Goal: Information Seeking & Learning: Learn about a topic

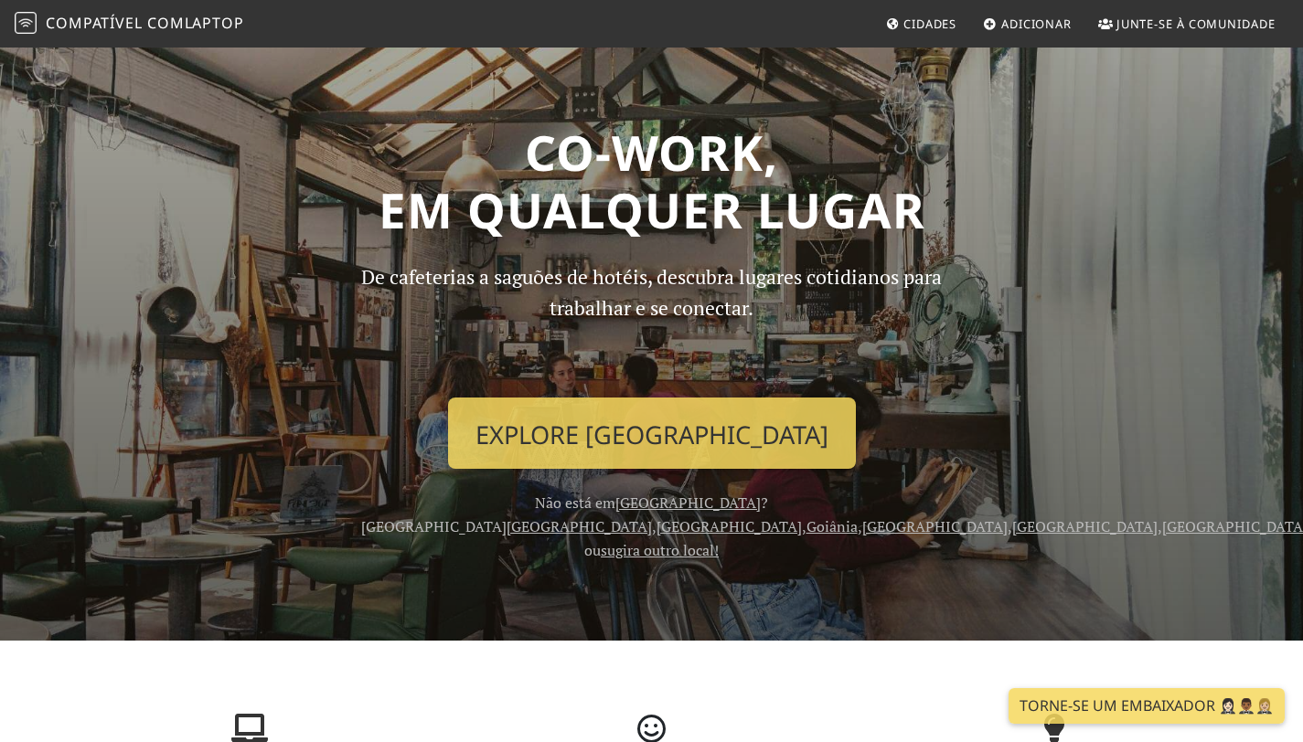
click at [941, 20] on font "Cidades" at bounding box center [929, 24] width 53 height 16
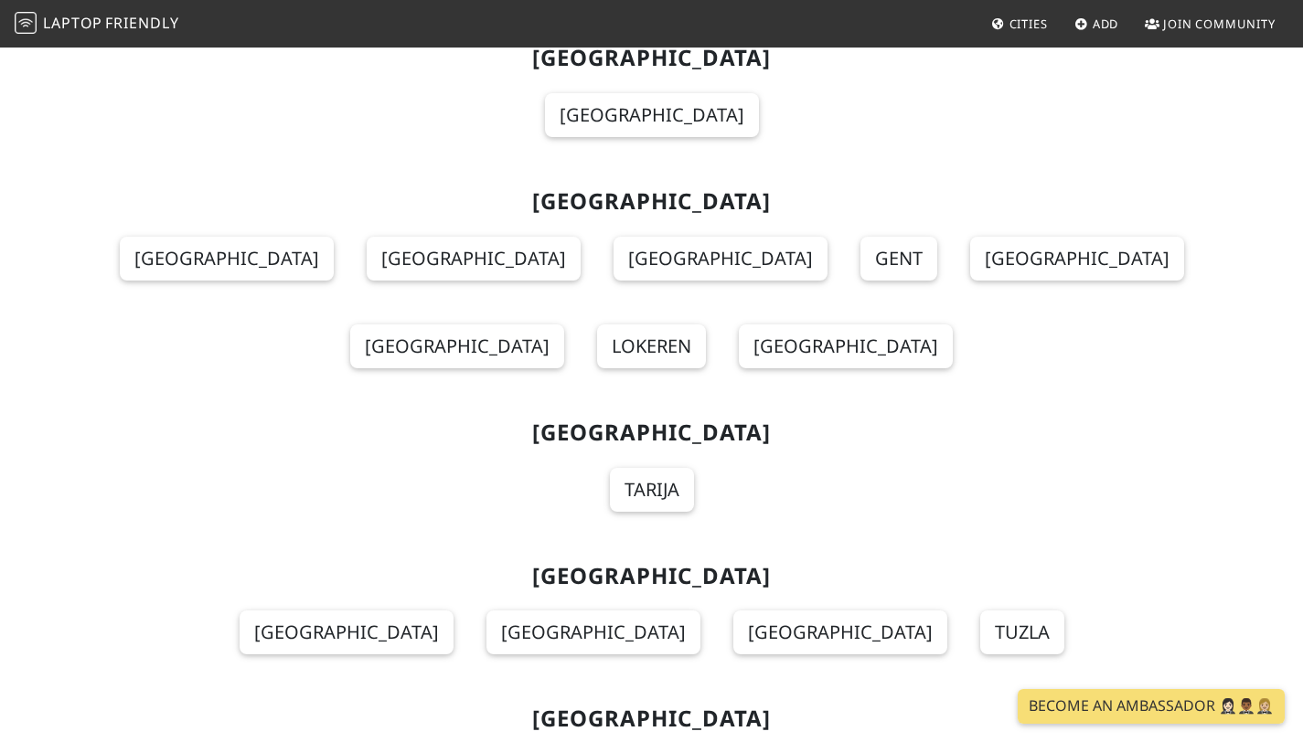
scroll to position [14596, 0]
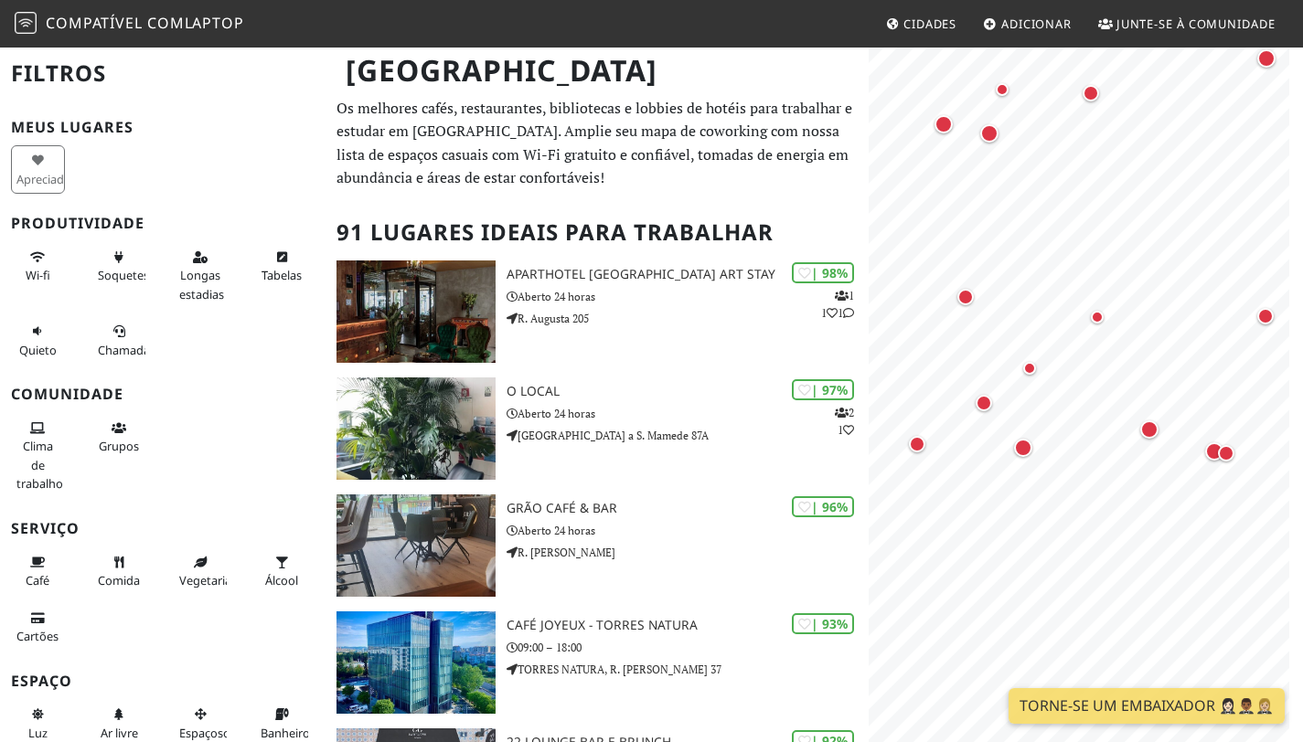
click at [1302, 295] on html "Compatível com laptop Cidades Adicionar Junte-se à comunidade Lisboa Filtros Me…" at bounding box center [651, 371] width 1303 height 742
click at [1302, 367] on html "Compatível com laptop Cidades Adicionar Junte-se à comunidade Lisboa Filtros Me…" at bounding box center [651, 371] width 1303 height 742
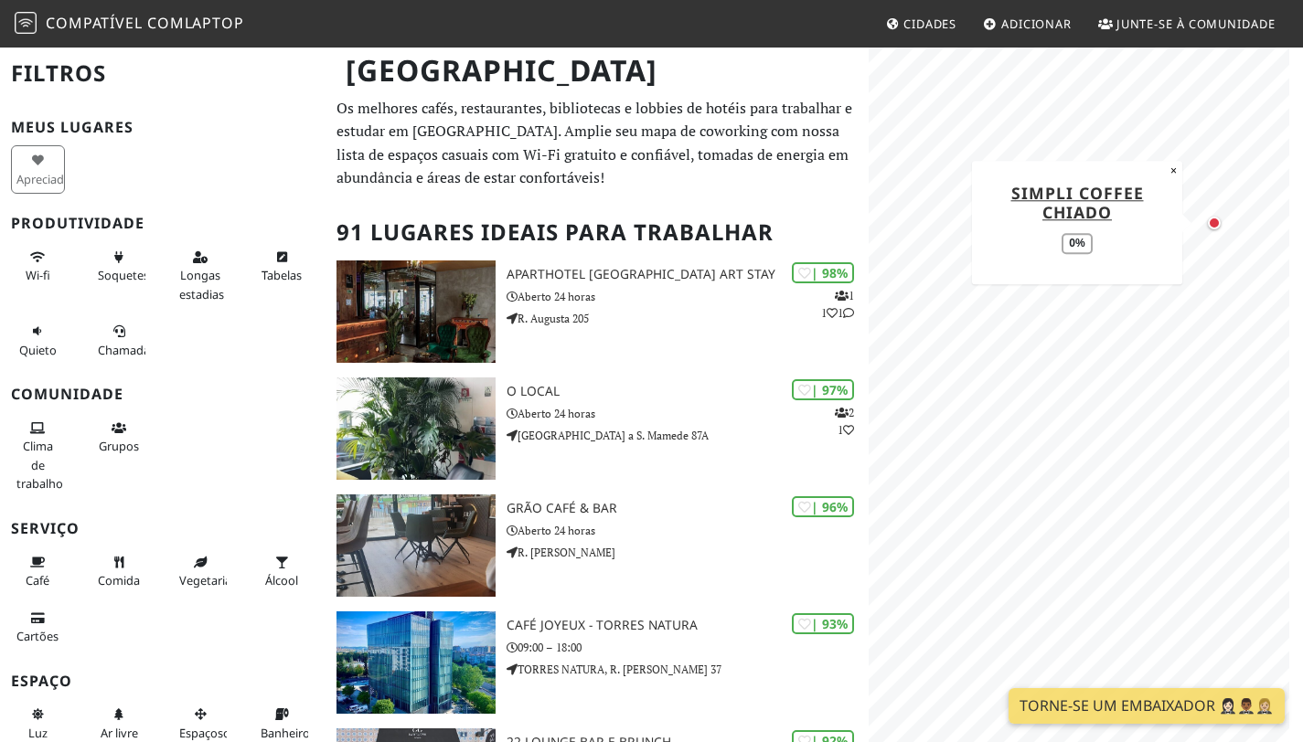
click at [1213, 223] on div "Marcador de mapa" at bounding box center [1213, 223] width 13 height 13
click at [1210, 222] on div "Marcador de mapa" at bounding box center [1213, 223] width 13 height 13
click at [1302, 384] on html "Compatível com laptop Cidades Adicionar Junte-se à comunidade Lisboa Filtros Me…" at bounding box center [651, 371] width 1303 height 742
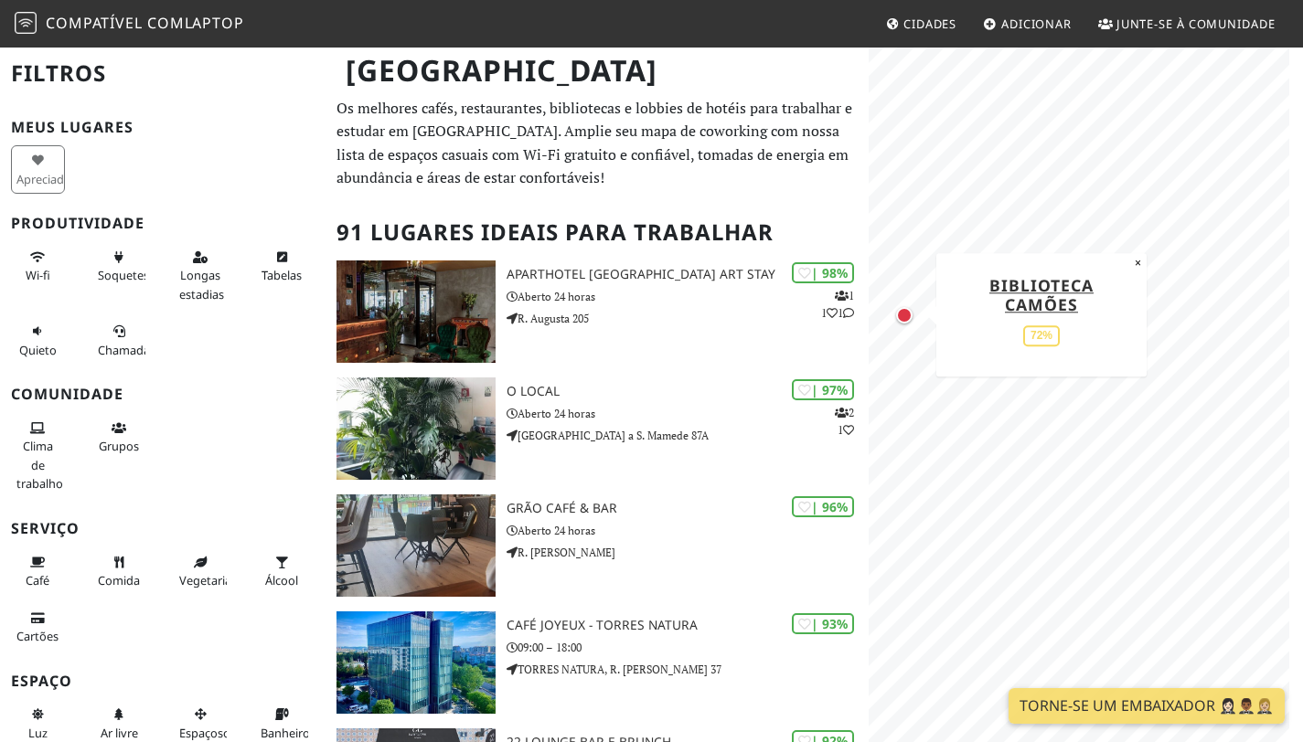
click at [909, 316] on div "Marcador de mapa" at bounding box center [904, 315] width 16 height 16
click at [1207, 424] on div "Marcador de mapa" at bounding box center [1202, 420] width 22 height 22
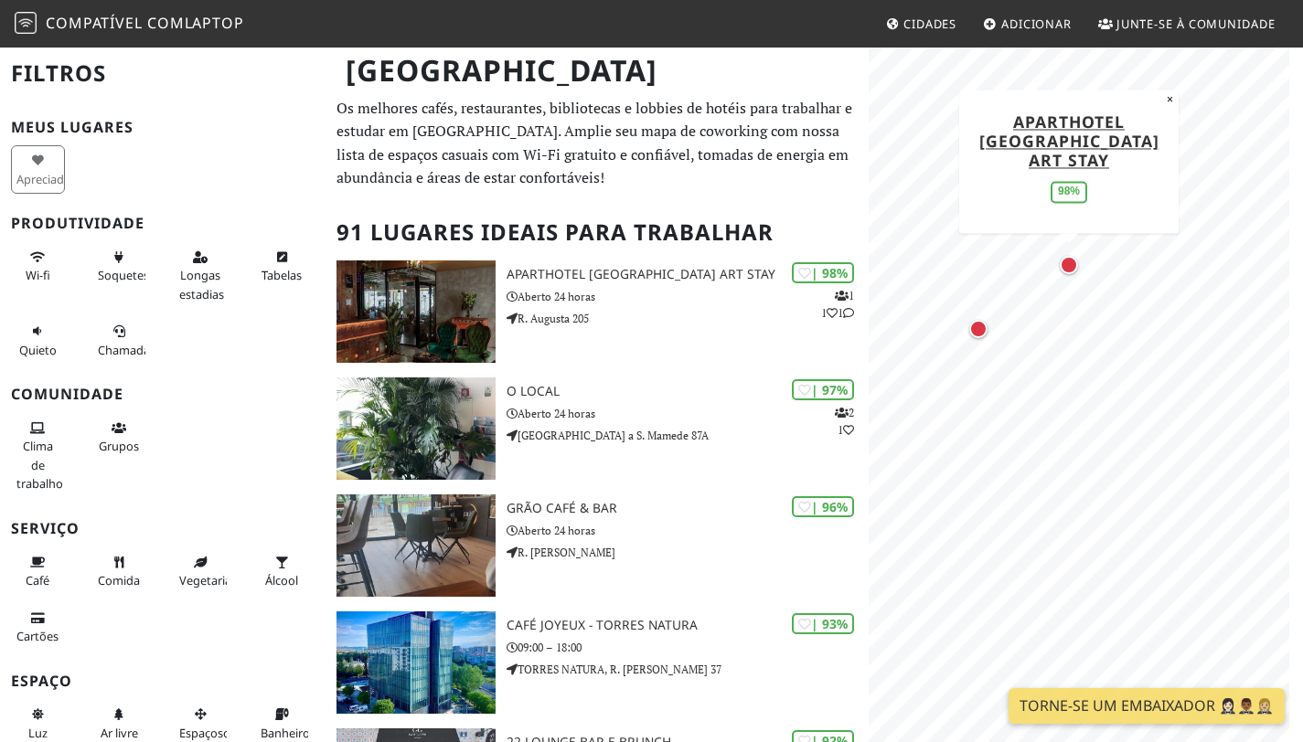
click at [1068, 267] on div "Marcador de mapa" at bounding box center [1068, 265] width 18 height 18
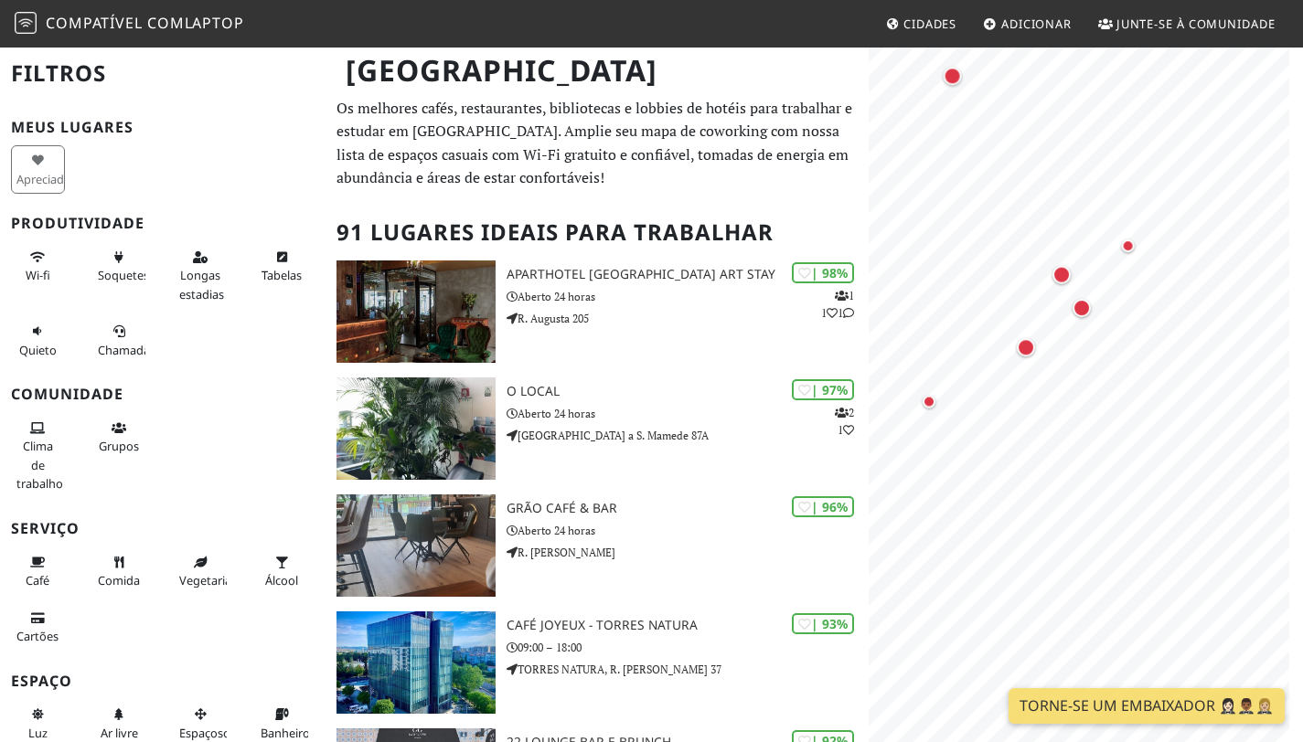
click at [1302, 364] on html "Compatível com laptop Cidades Adicionar Junte-se à comunidade Lisboa Filtros Me…" at bounding box center [651, 371] width 1303 height 742
click at [1016, 432] on div "Marcador de mapa" at bounding box center [1017, 435] width 16 height 16
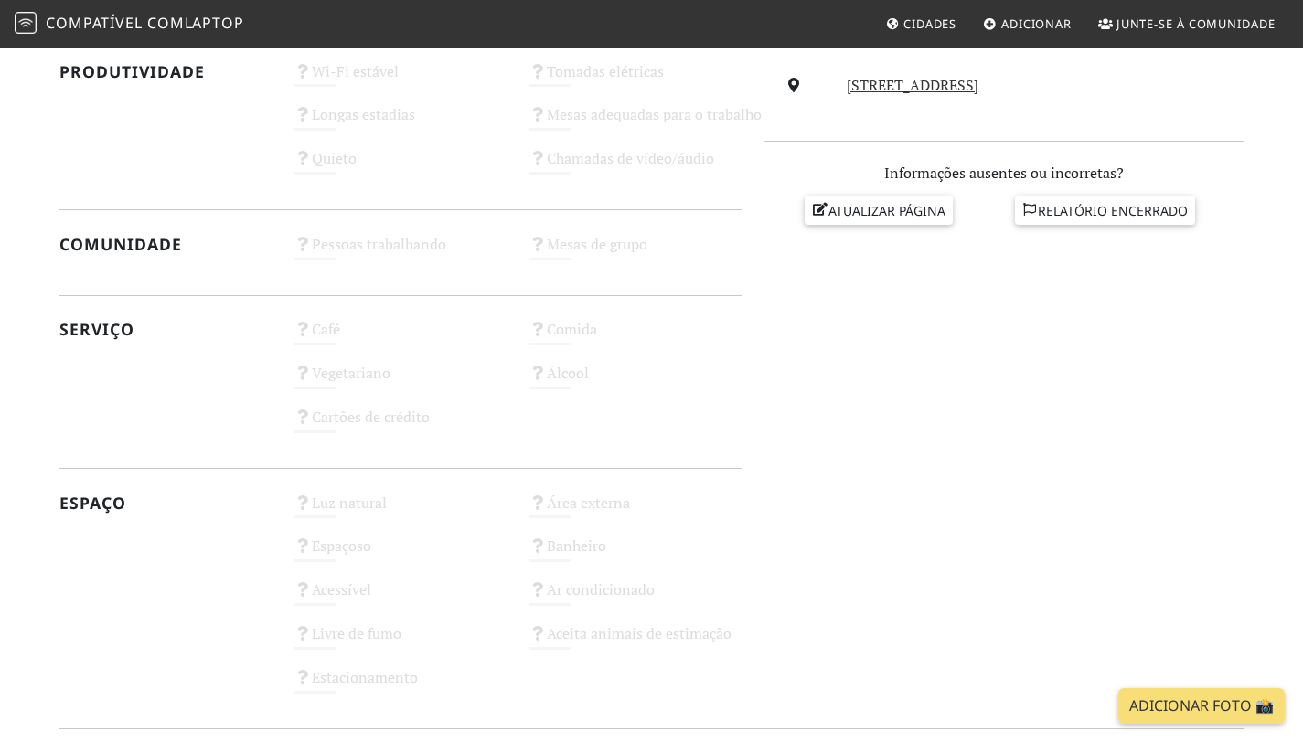
scroll to position [686, 0]
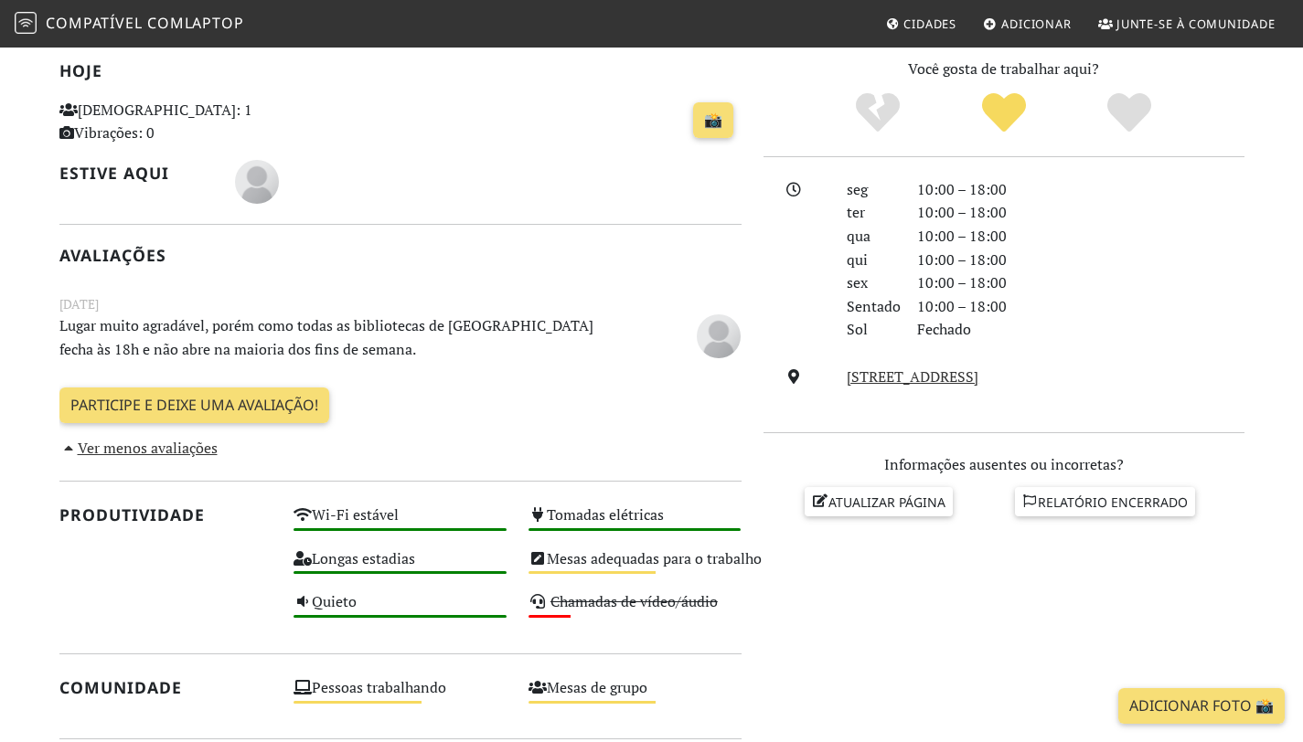
scroll to position [393, 0]
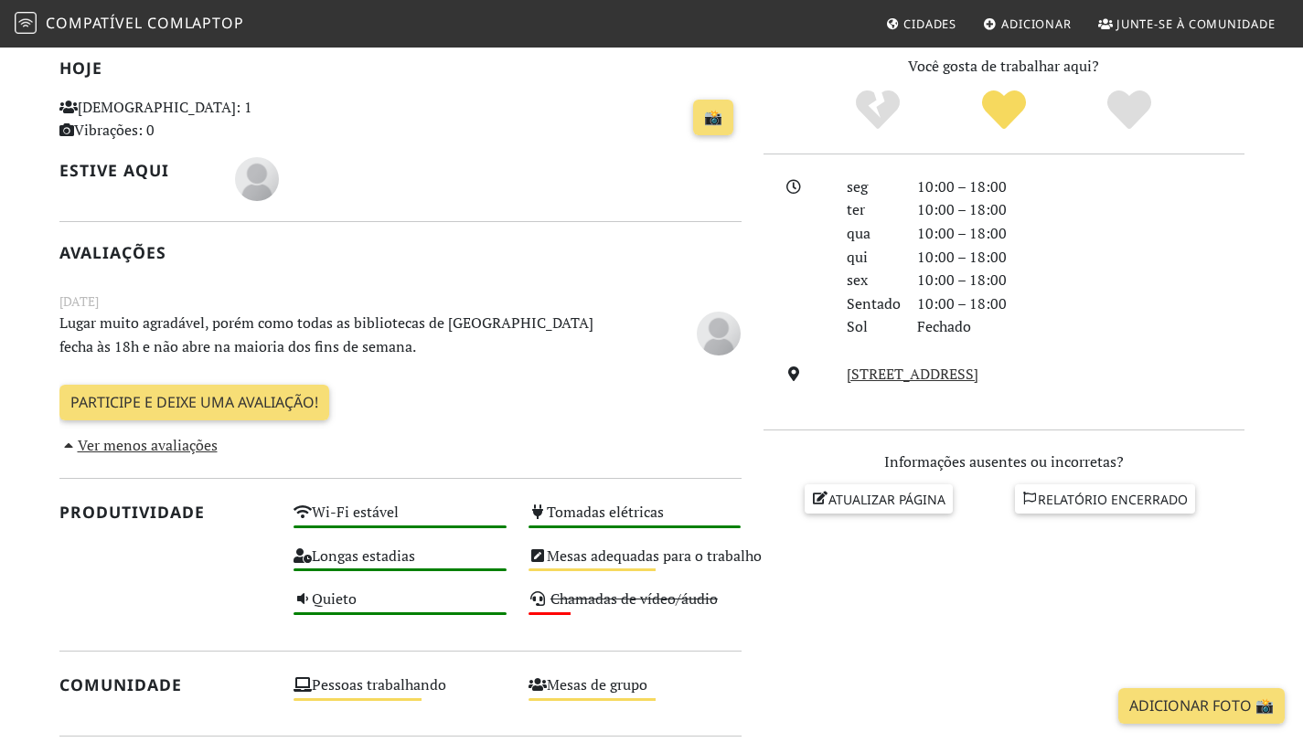
click at [339, 356] on font "Lugar muito agradável, porém como todas as bibliotecas de [GEOGRAPHIC_DATA] fec…" at bounding box center [326, 335] width 534 height 44
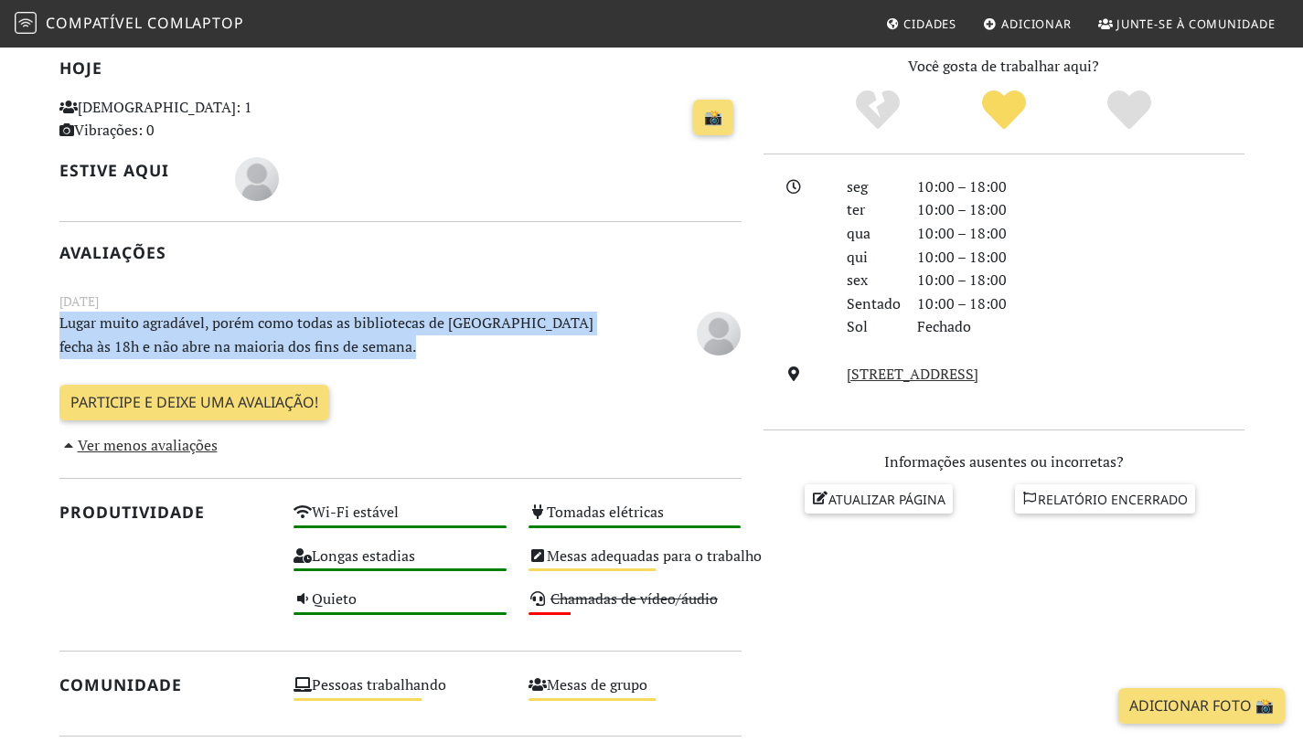
click at [339, 356] on font "Lugar muito agradável, porém como todas as bibliotecas de Lisboa fecha às 18h e…" at bounding box center [326, 335] width 534 height 44
click at [444, 345] on font "Lugar muito agradável, porém como todas as bibliotecas de Lisboa fecha às 18h e…" at bounding box center [326, 335] width 534 height 44
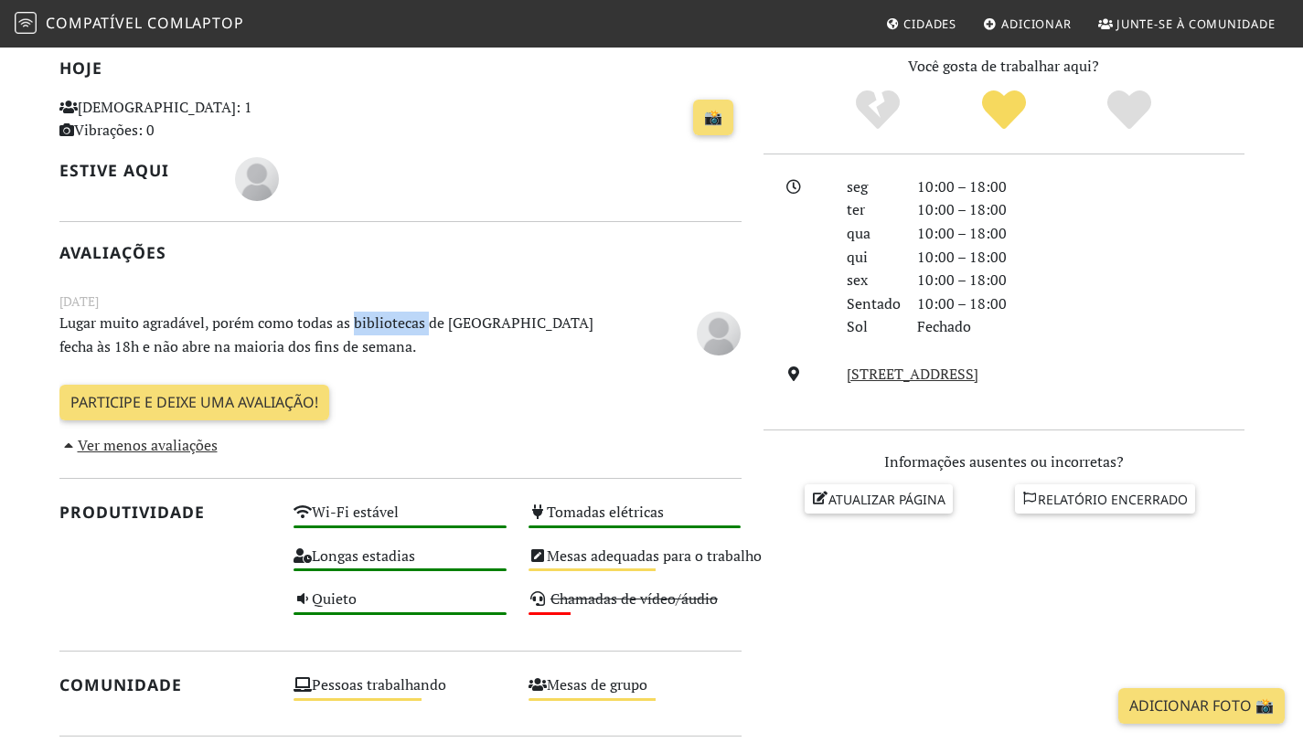
click at [444, 345] on font "Lugar muito agradável, porém como todas as bibliotecas de Lisboa fecha às 18h e…" at bounding box center [326, 335] width 534 height 44
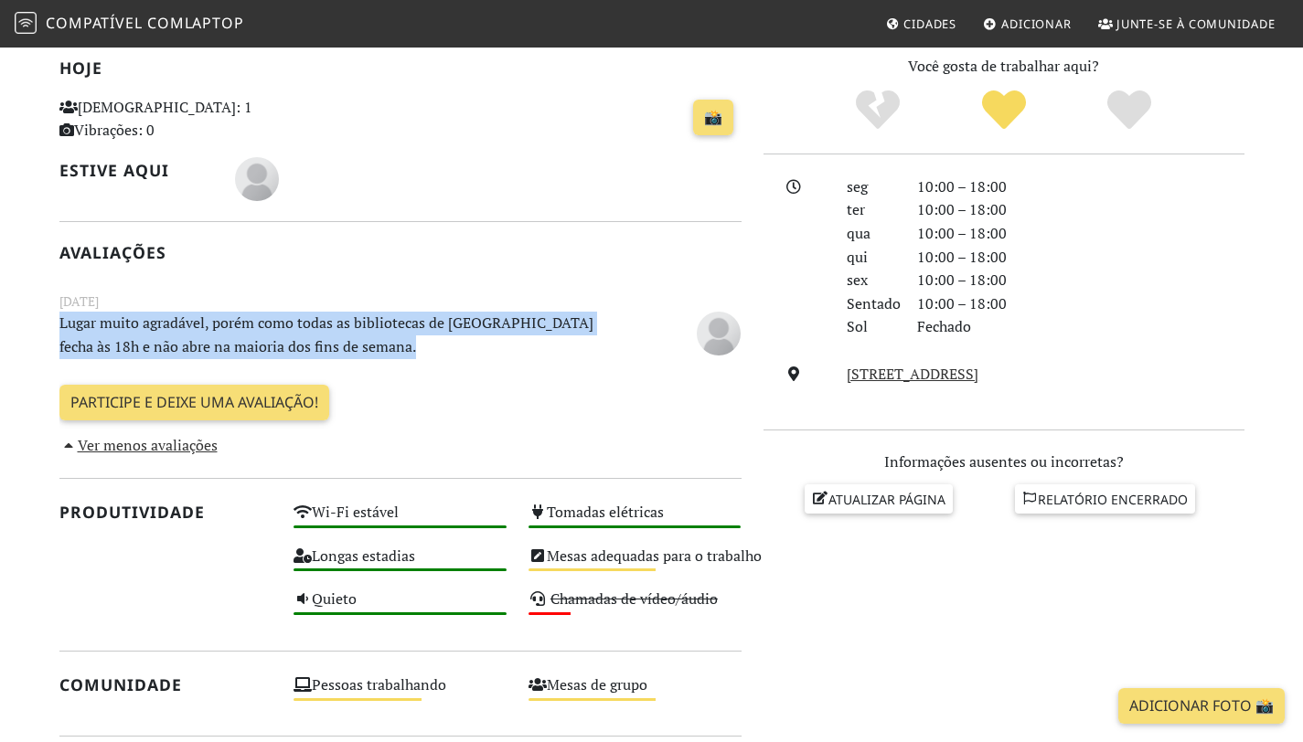
click at [444, 345] on font "Lugar muito agradável, porém como todas as bibliotecas de Lisboa fecha às 18h e…" at bounding box center [326, 335] width 534 height 44
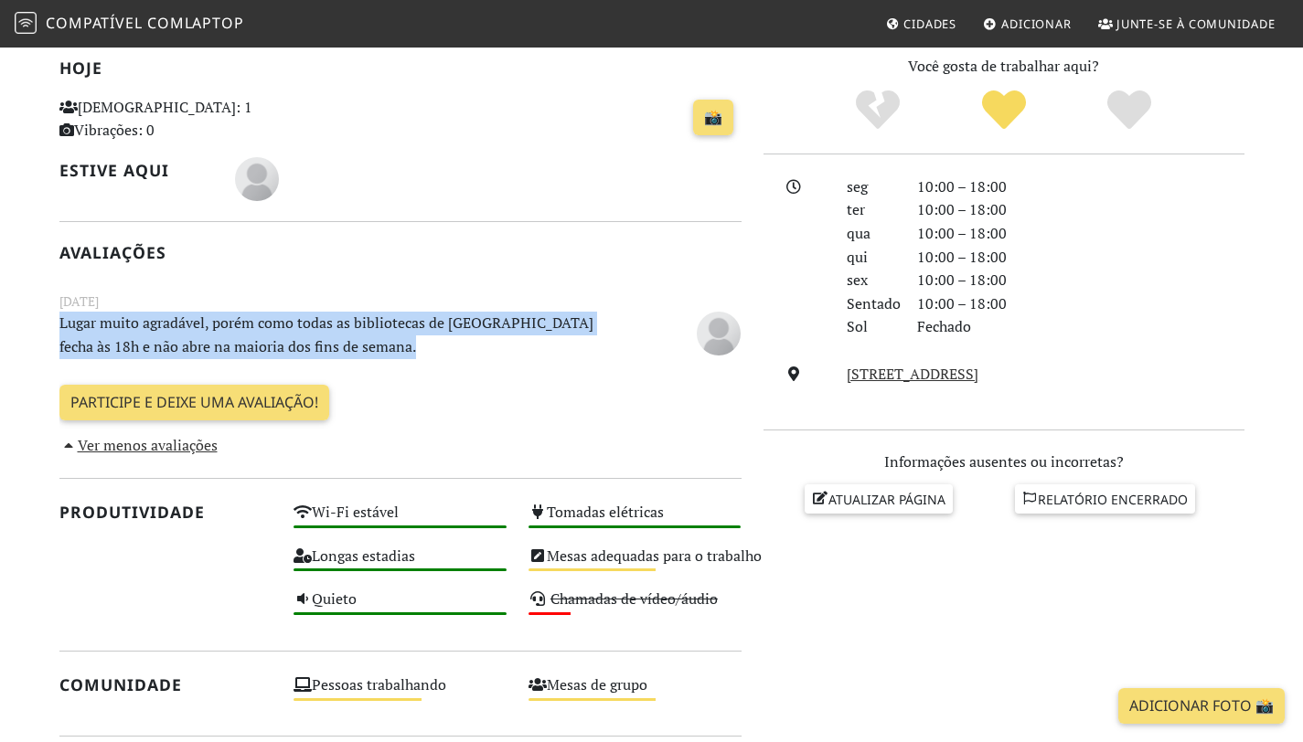
click at [444, 345] on font "Lugar muito agradável, porém como todas as bibliotecas de Lisboa fecha às 18h e…" at bounding box center [326, 335] width 534 height 44
click at [128, 455] on font "Ver menos avaliações" at bounding box center [148, 445] width 140 height 20
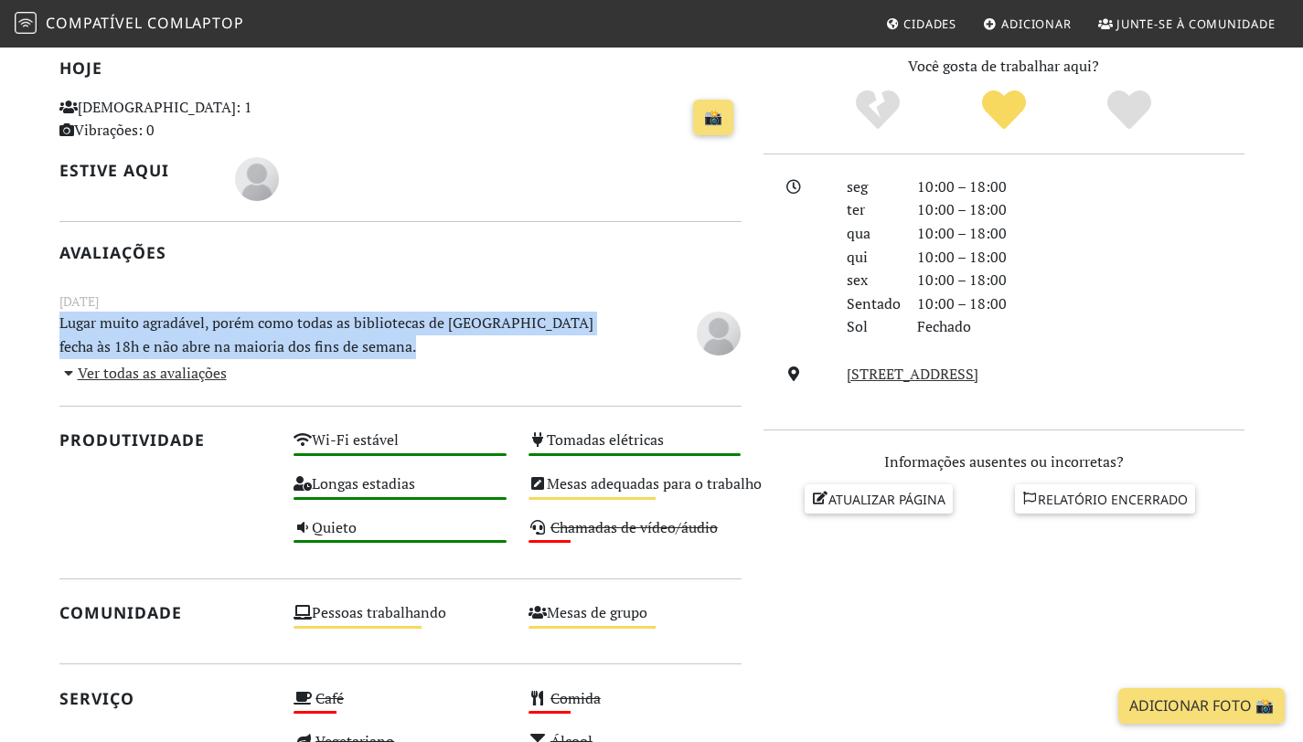
click at [155, 383] on font "Ver todas as avaliações" at bounding box center [152, 373] width 149 height 20
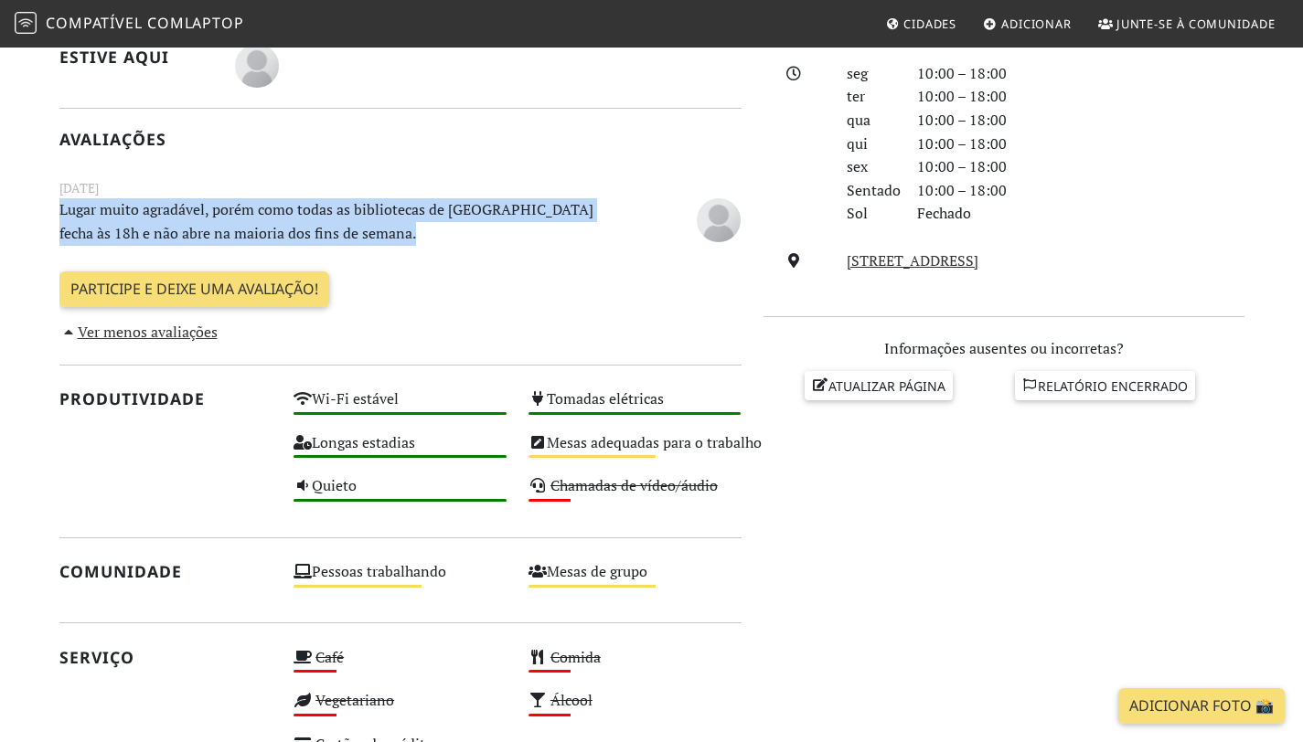
scroll to position [507, 0]
click at [380, 242] on font "Lugar muito agradável, porém como todas as bibliotecas de Lisboa fecha às 18h e…" at bounding box center [326, 220] width 534 height 44
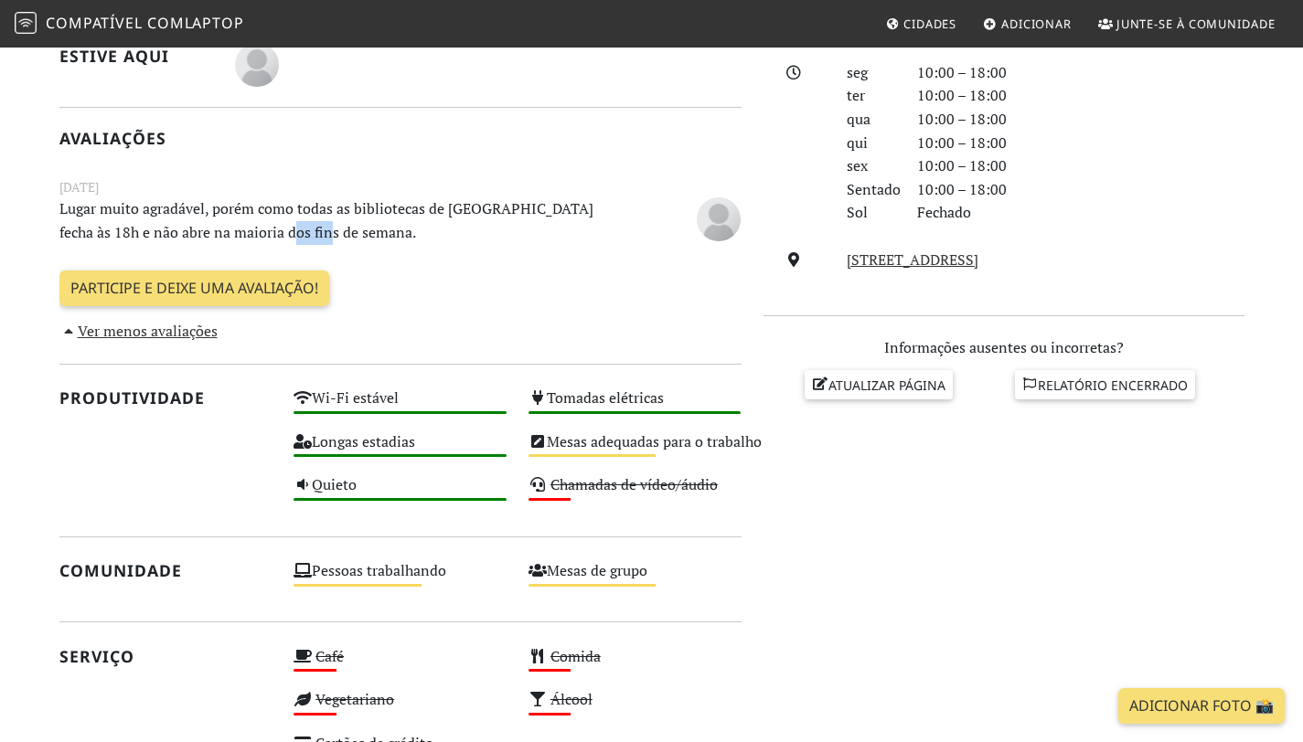
click at [380, 242] on font "Lugar muito agradável, porém como todas as bibliotecas de Lisboa fecha às 18h e…" at bounding box center [326, 220] width 534 height 44
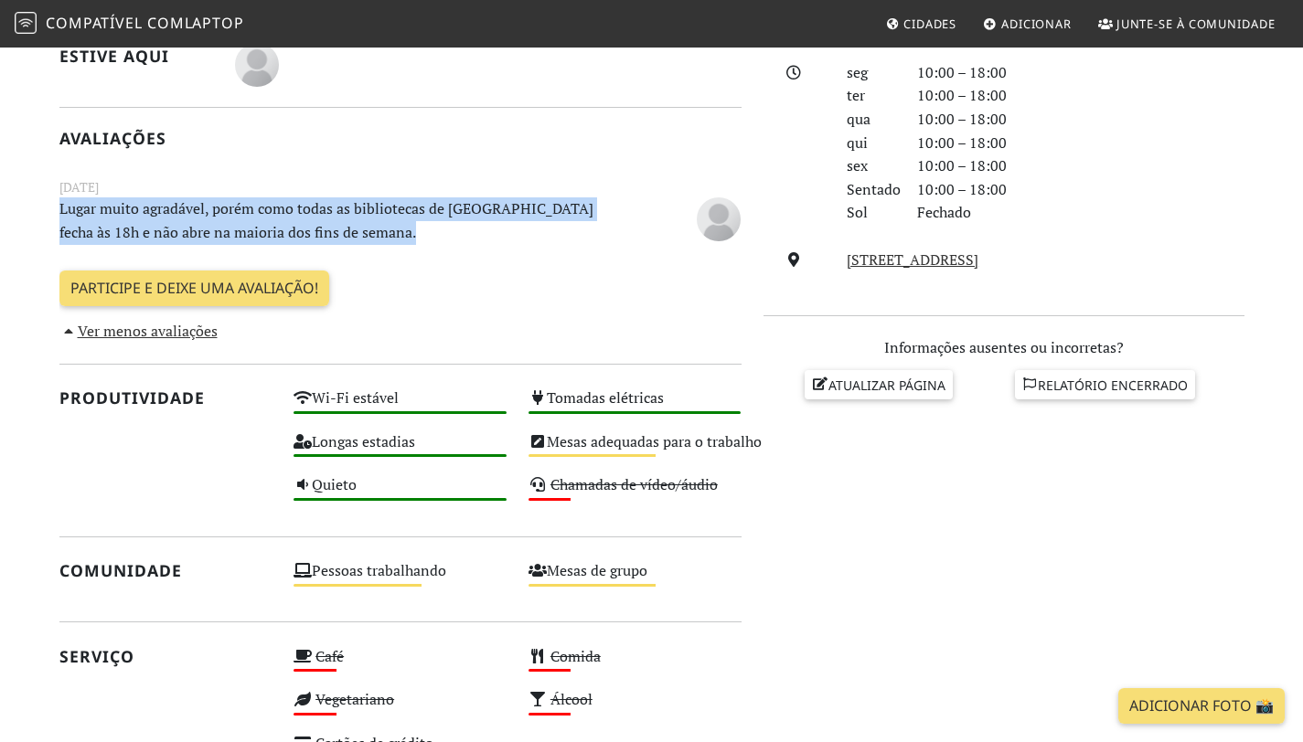
drag, startPoint x: 380, startPoint y: 259, endPoint x: 424, endPoint y: 241, distance: 47.2
click at [424, 241] on p "Lugar muito agradável, porém como todas as bibliotecas de Lisboa fecha às 18h e…" at bounding box center [341, 220] width 587 height 47
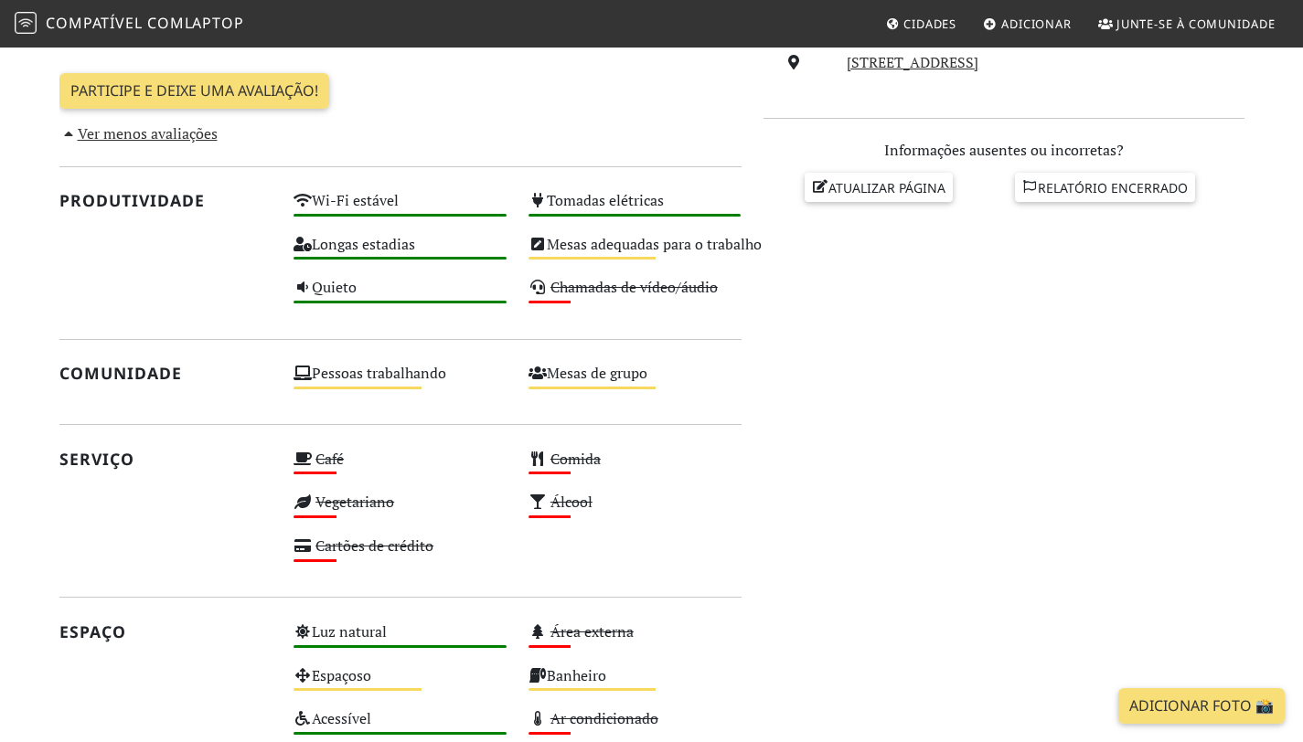
scroll to position [706, 0]
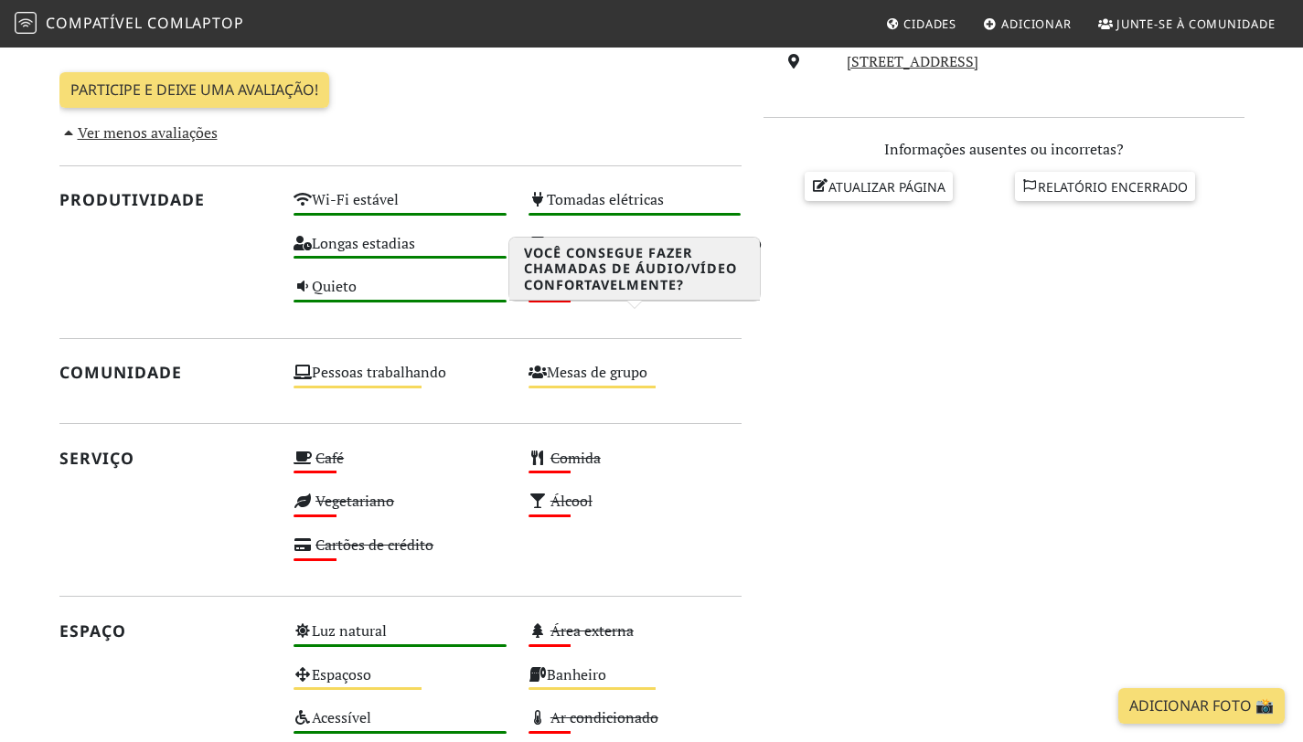
click at [584, 296] on font "Chamadas de vídeo/áudio" at bounding box center [633, 286] width 167 height 20
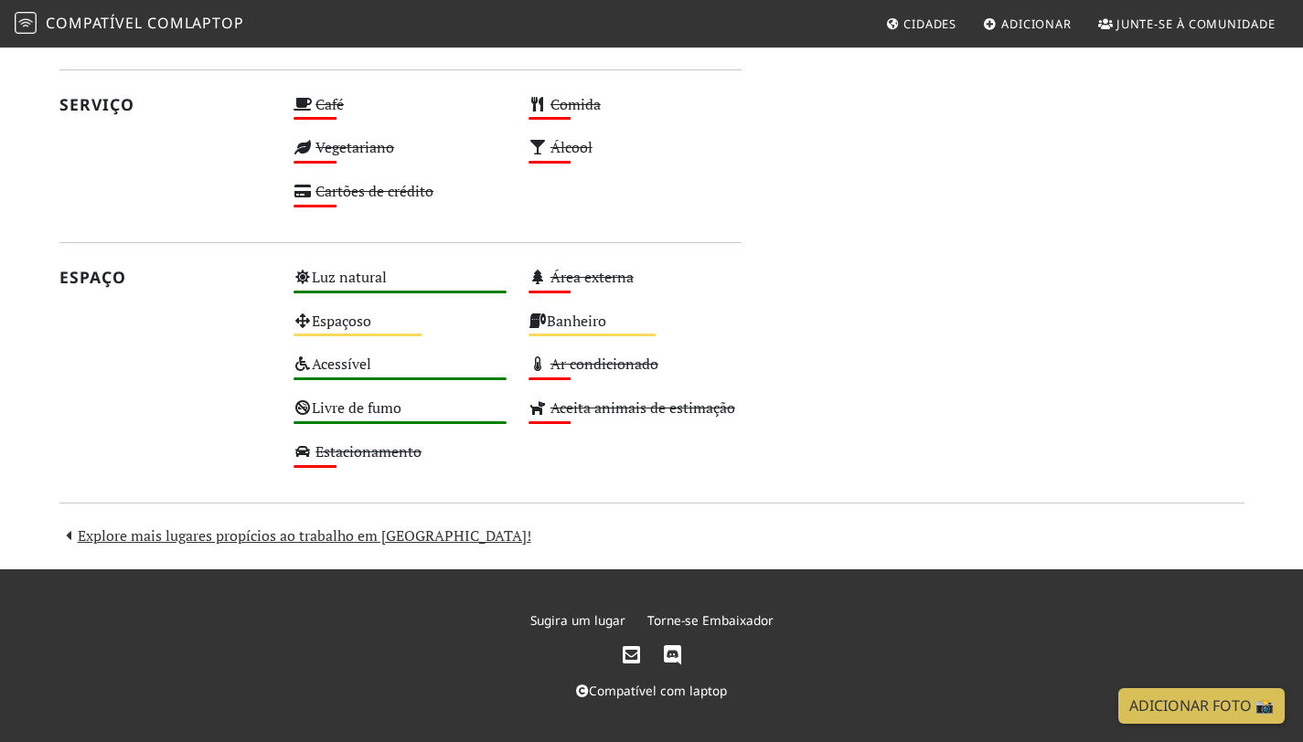
scroll to position [1074, 0]
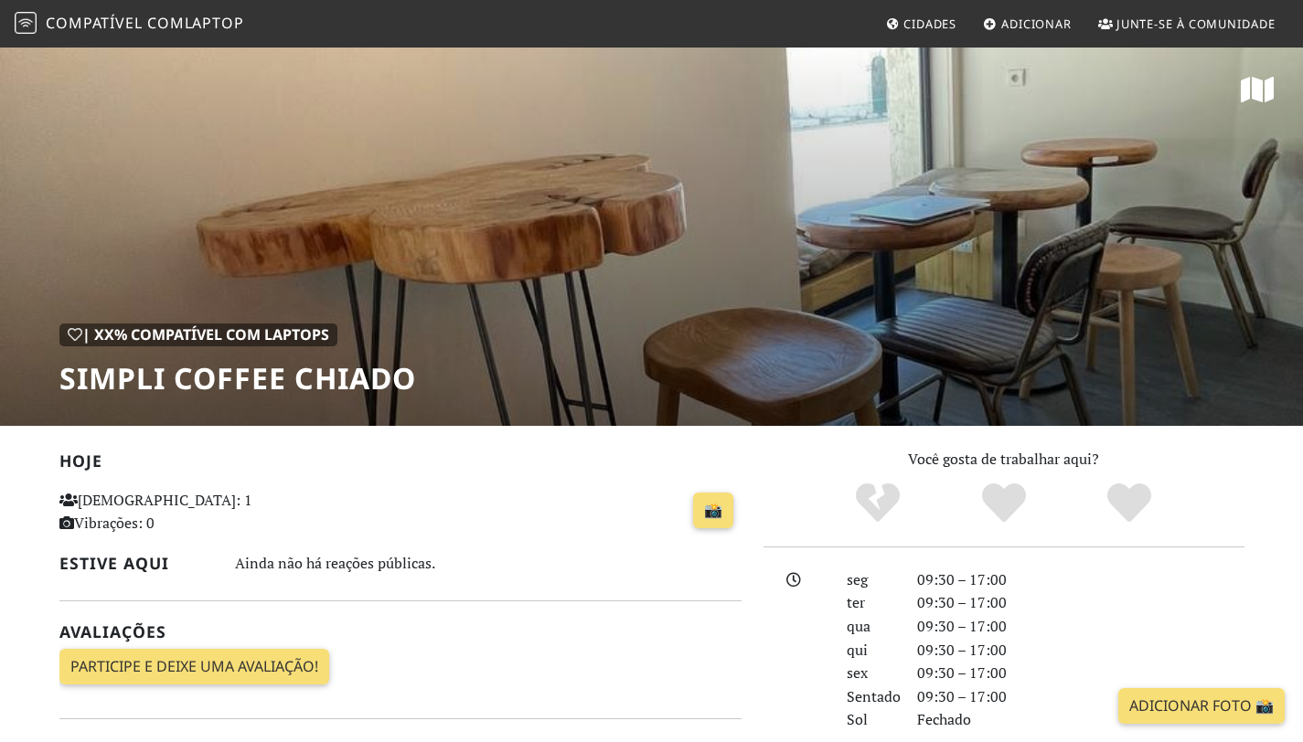
click at [169, 525] on p "[DEMOGRAPHIC_DATA]: 1 Vibrações: 0" at bounding box center [165, 512] width 213 height 47
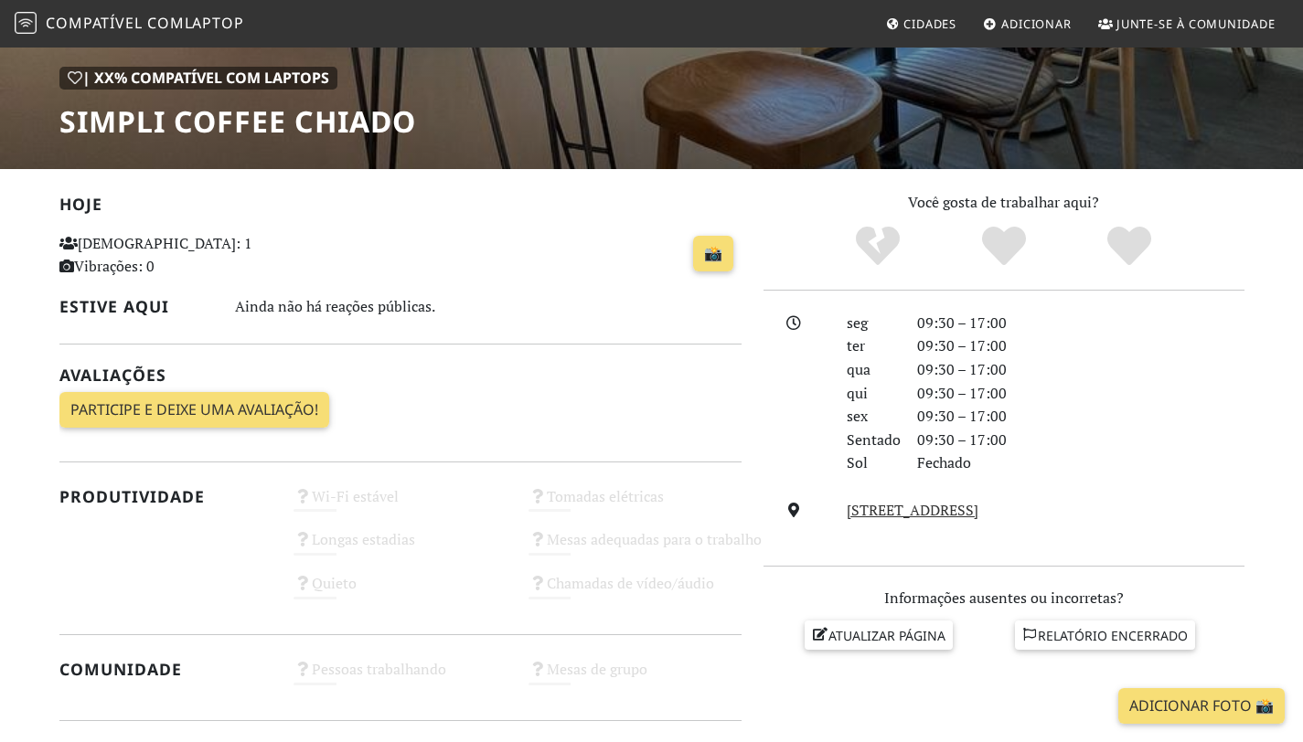
scroll to position [256, 0]
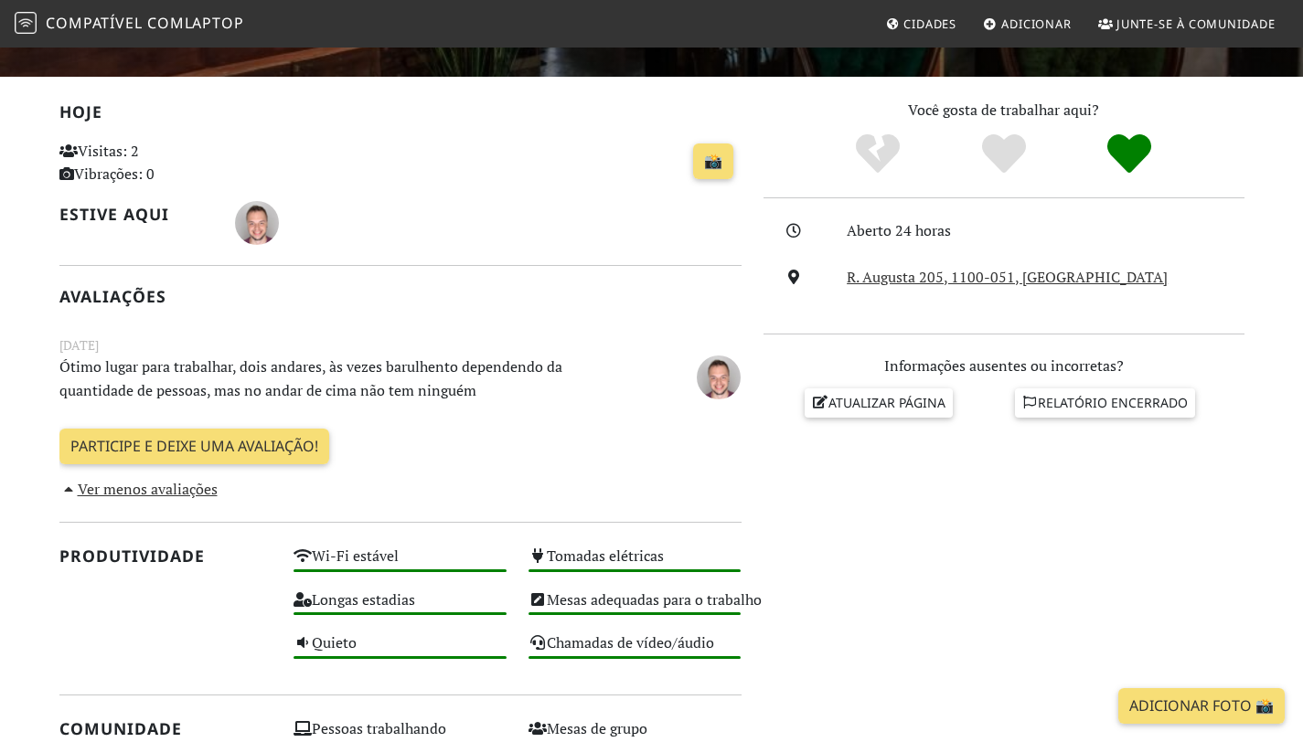
scroll to position [350, 0]
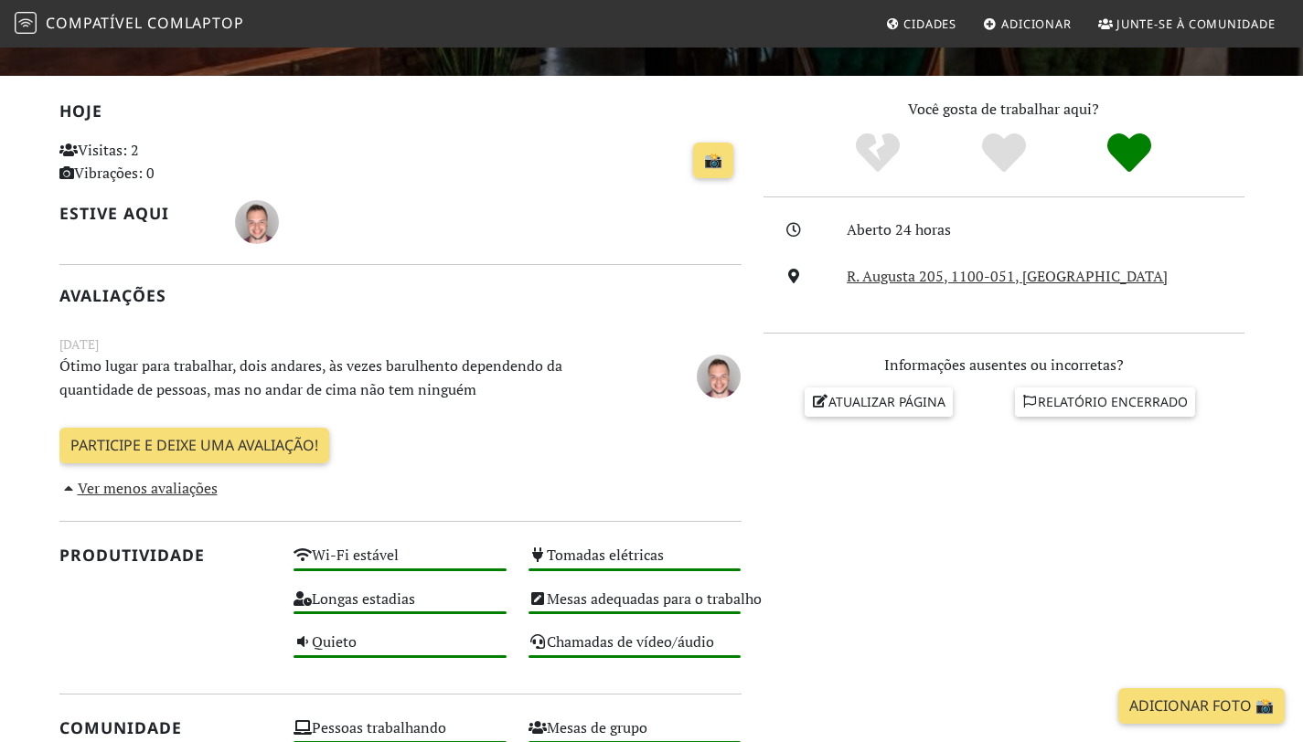
click at [288, 396] on p "Ótimo lugar para trabalhar, dois andares, às vezes barulhento dependendo da qua…" at bounding box center [341, 378] width 587 height 47
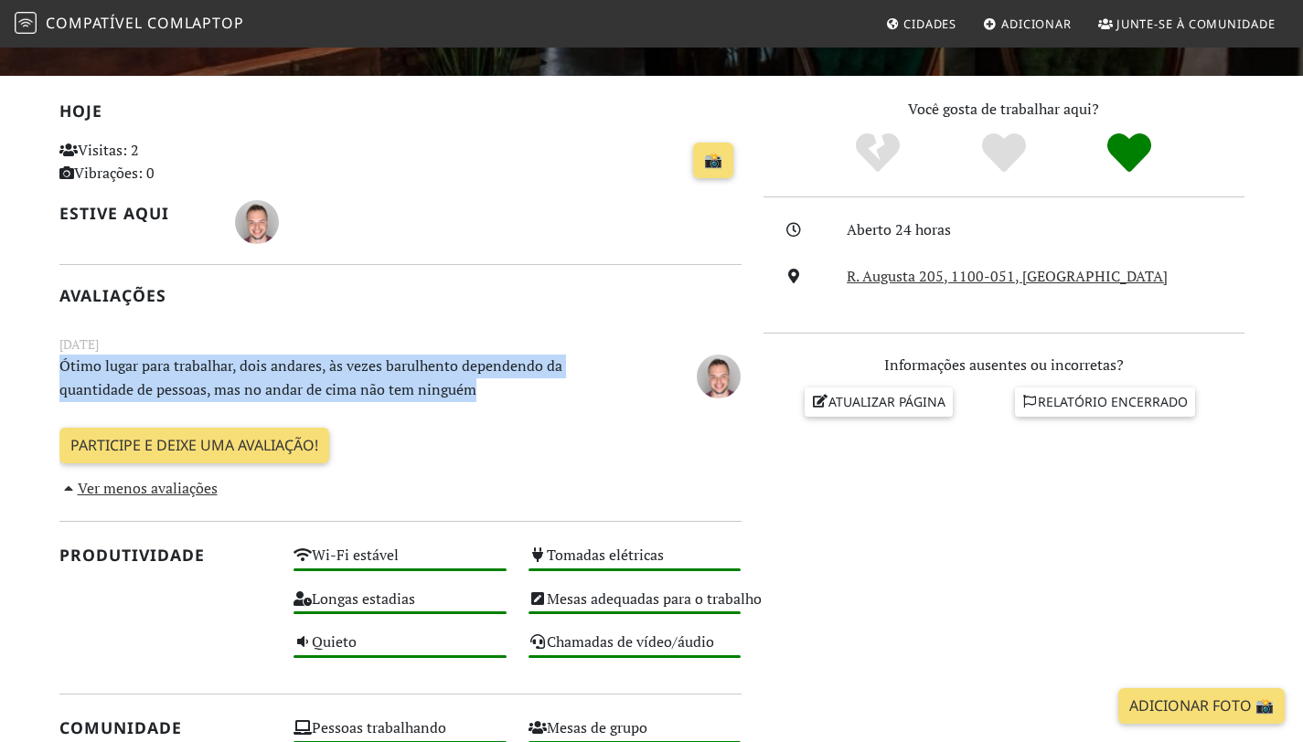
click at [288, 396] on p "Ótimo lugar para trabalhar, dois andares, às vezes barulhento dependendo da qua…" at bounding box center [341, 378] width 587 height 47
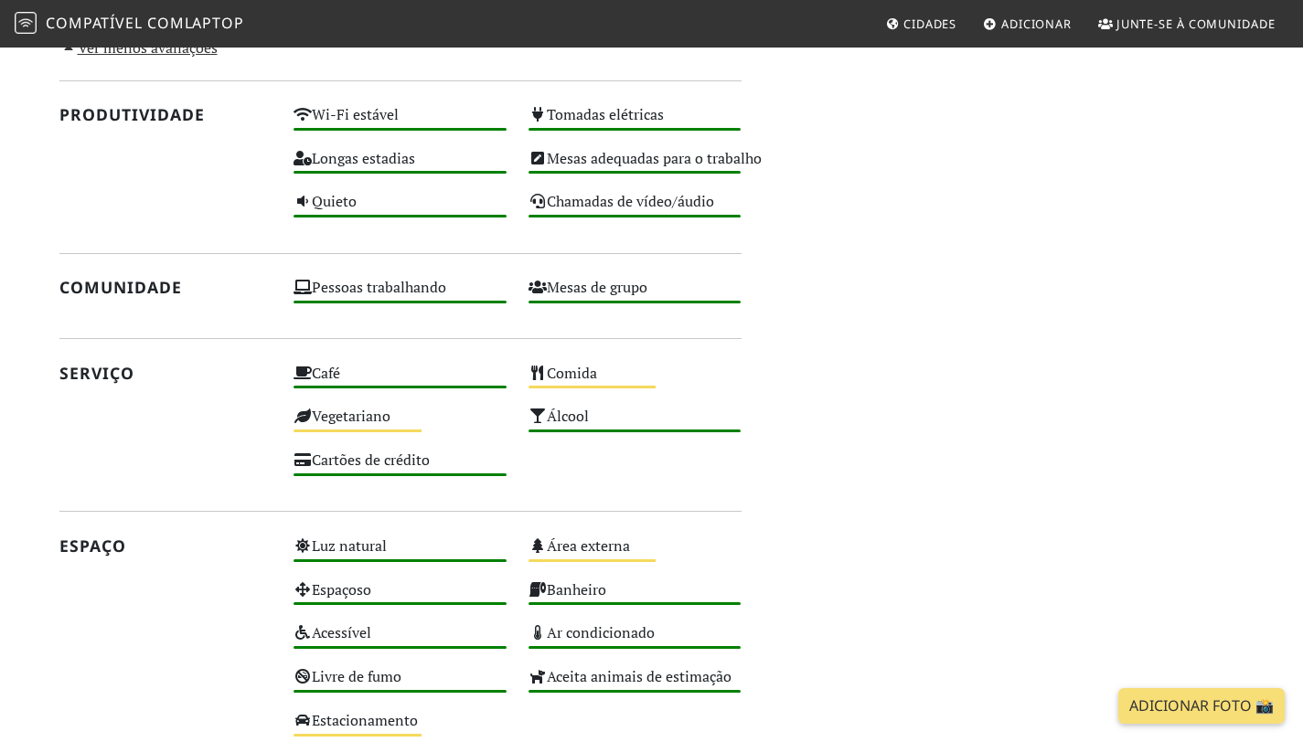
scroll to position [789, 0]
